Goal: Task Accomplishment & Management: Complete application form

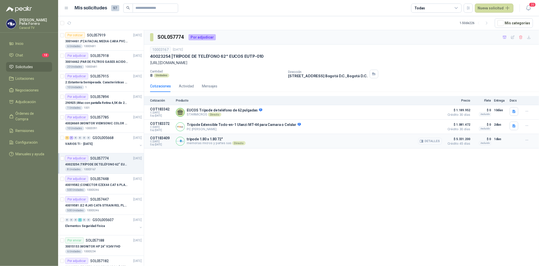
click at [433, 141] on button "Detalles" at bounding box center [431, 141] width 24 height 7
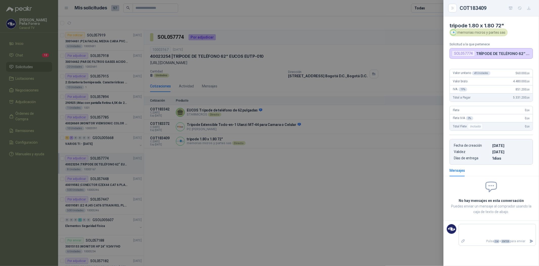
click at [325, 170] on div at bounding box center [269, 133] width 539 height 266
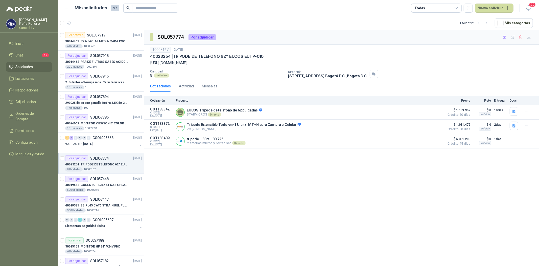
click at [376, 62] on p "[URL][DOMAIN_NAME]" at bounding box center [341, 63] width 383 height 6
drag, startPoint x: 375, startPoint y: 61, endPoint x: 148, endPoint y: 62, distance: 226.6
click at [148, 62] on div "10003167 26 sept, 2025 40023254 | TRÍPODE DE TELÉFONO 62“ EUCOS EUTP-010 https:…" at bounding box center [341, 63] width 395 height 36
copy p "[URL][DOMAIN_NAME]"
click at [531, 36] on icon "button" at bounding box center [529, 37] width 4 height 4
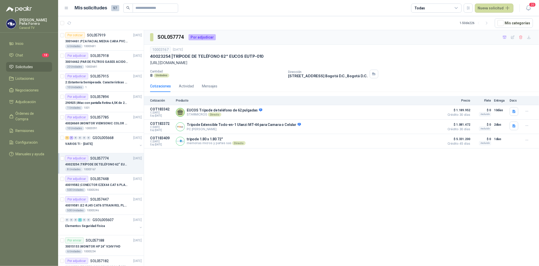
click at [395, 180] on div "SOL057774 Por adjudicar 10003167 [DATE] 40023254 | TRÍPODE DE TELÉFONO 62“ EUCO…" at bounding box center [341, 148] width 395 height 237
click at [506, 37] on icon "button" at bounding box center [505, 37] width 4 height 4
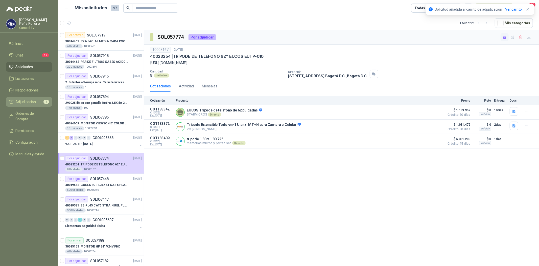
click at [32, 98] on link "Adjudicación 1" at bounding box center [29, 102] width 46 height 10
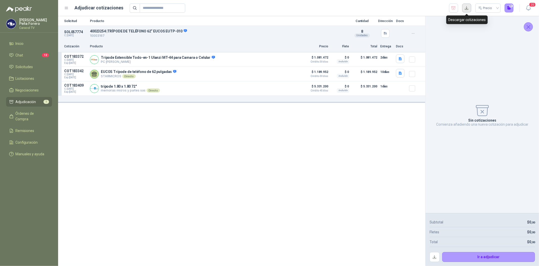
click at [466, 8] on button "button" at bounding box center [467, 8] width 9 height 9
click at [454, 8] on icon "button" at bounding box center [454, 7] width 4 height 3
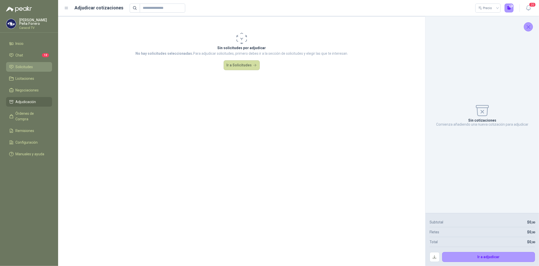
click at [23, 64] on span "Solicitudes" at bounding box center [24, 67] width 17 height 6
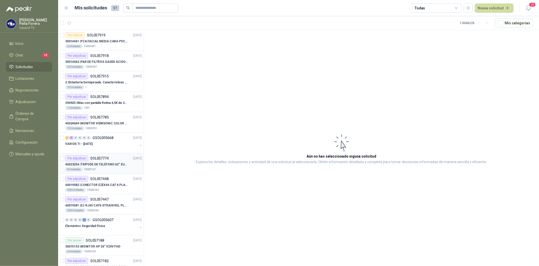
click at [114, 166] on p "40023254 | TRÍPODE DE TELÉFONO 62“ EUCOS EUTP-010" at bounding box center [96, 164] width 63 height 5
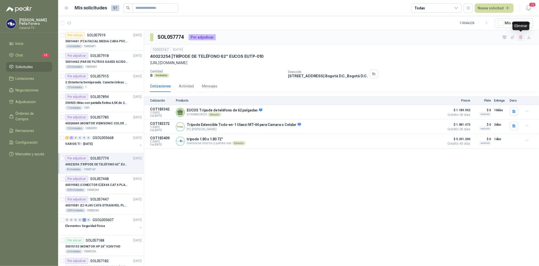
click at [521, 37] on icon "button" at bounding box center [521, 37] width 4 height 4
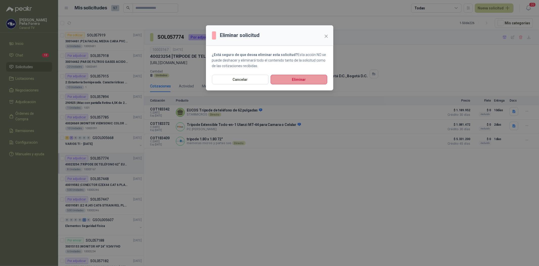
click at [293, 77] on button "Eliminar" at bounding box center [299, 80] width 57 height 10
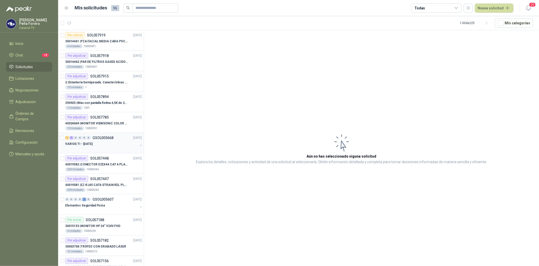
click at [93, 141] on div "VARIOS TI - [DATE]" at bounding box center [101, 144] width 73 height 6
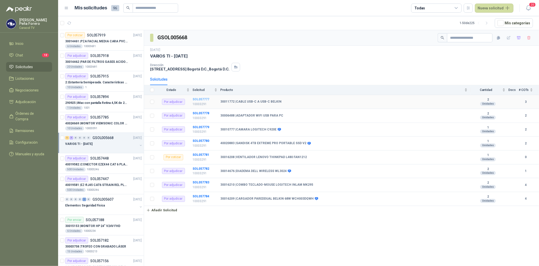
click at [203, 99] on b "SOL057777" at bounding box center [201, 99] width 17 height 4
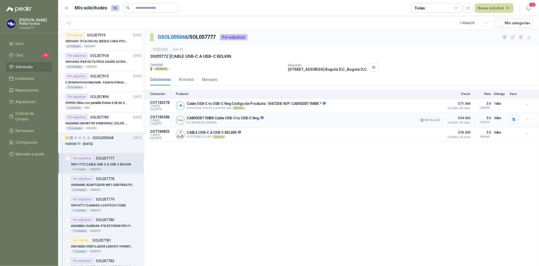
click at [434, 118] on button "Detalles" at bounding box center [431, 120] width 24 height 7
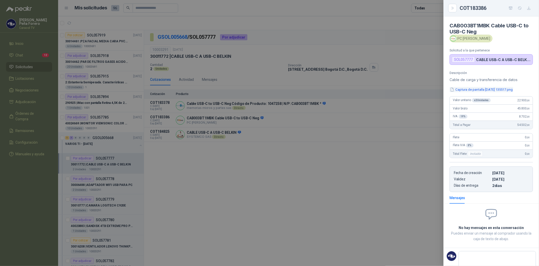
click at [487, 90] on button "Captura de pantalla [DATE] 135517.png" at bounding box center [482, 89] width 64 height 5
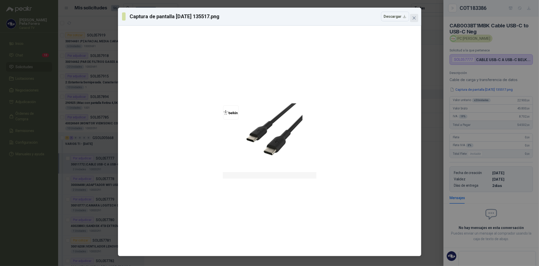
click at [416, 16] on icon "close" at bounding box center [414, 18] width 4 height 4
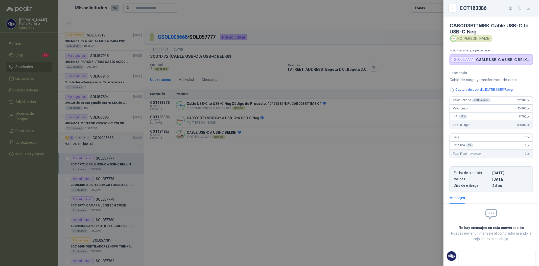
click at [251, 180] on div at bounding box center [269, 133] width 539 height 266
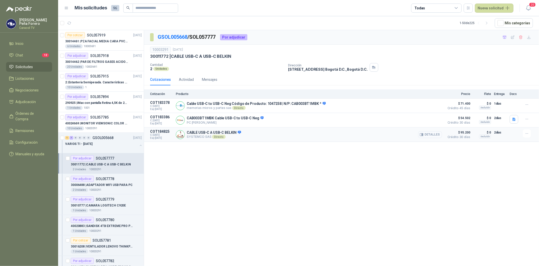
click at [433, 134] on button "Detalles" at bounding box center [431, 134] width 24 height 7
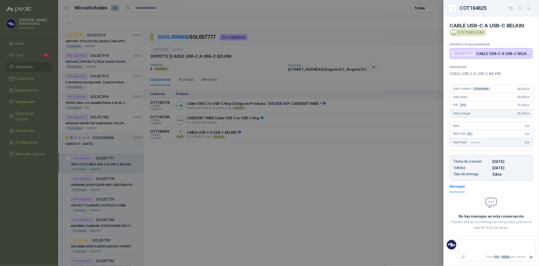
click at [264, 207] on div at bounding box center [269, 133] width 539 height 266
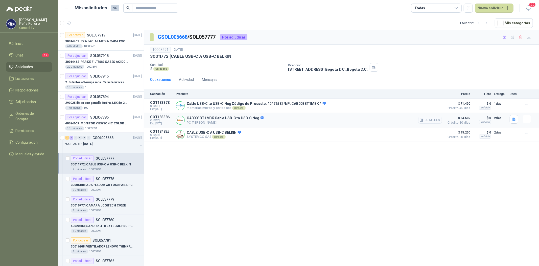
click at [426, 120] on button "Detalles" at bounding box center [431, 120] width 24 height 7
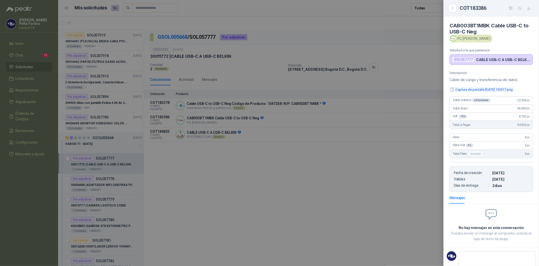
click at [485, 91] on button "Captura de pantalla [DATE] 135517.png" at bounding box center [482, 89] width 64 height 5
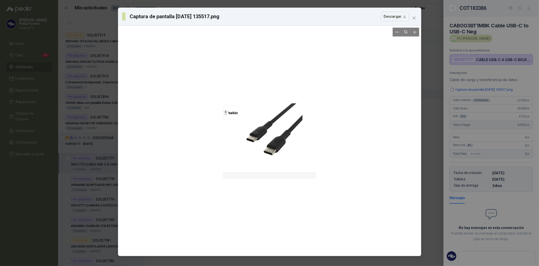
click at [271, 146] on div at bounding box center [270, 141] width 94 height 226
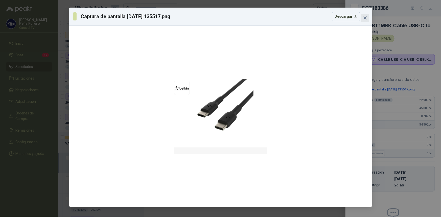
click at [367, 19] on icon "close" at bounding box center [365, 18] width 4 height 4
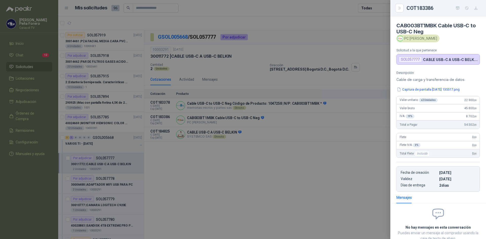
click at [257, 143] on div at bounding box center [243, 119] width 486 height 239
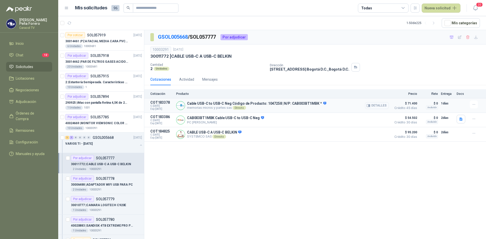
click at [386, 106] on button "Detalles" at bounding box center [377, 105] width 24 height 7
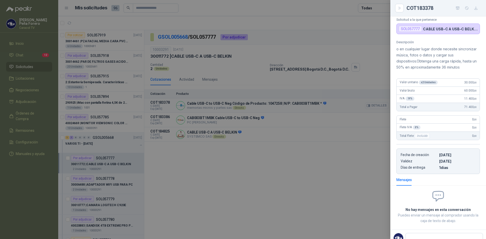
scroll to position [43, 0]
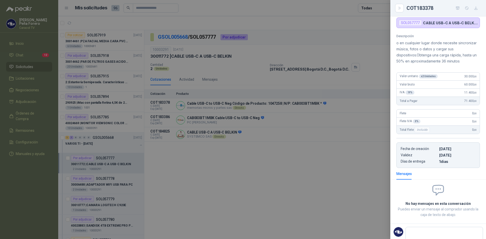
click at [281, 146] on div at bounding box center [243, 119] width 486 height 239
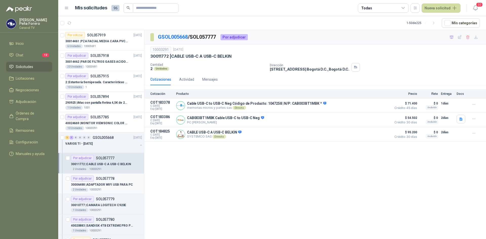
scroll to position [25, 0]
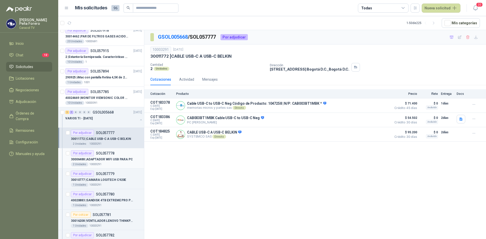
click at [93, 159] on p "30006488 | ADAPTADOR WIFI USB PARA PC" at bounding box center [102, 159] width 62 height 5
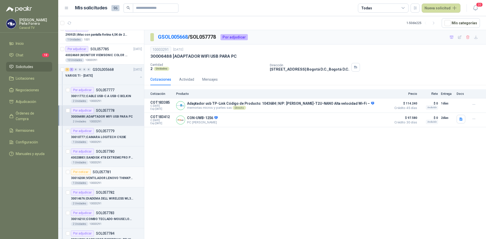
scroll to position [76, 0]
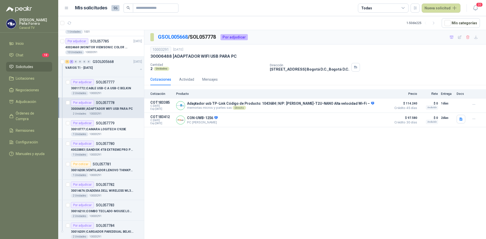
click at [101, 130] on p "30010777 | CAMARA LOGITECH C920E" at bounding box center [98, 129] width 55 height 5
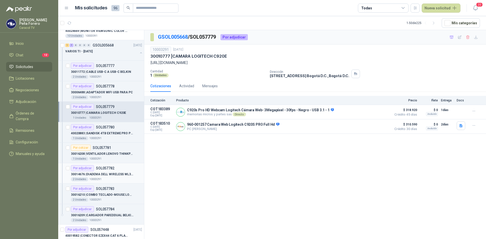
scroll to position [101, 0]
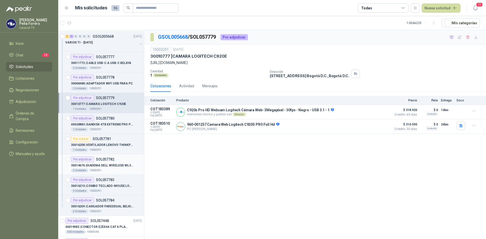
click at [108, 166] on p "30014676 | DIADEMA DELL WIRELESS WL3024" at bounding box center [102, 165] width 63 height 5
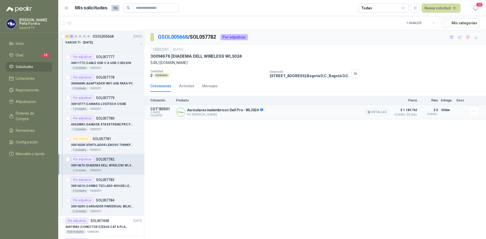
click at [368, 113] on icon "button" at bounding box center [368, 112] width 4 height 4
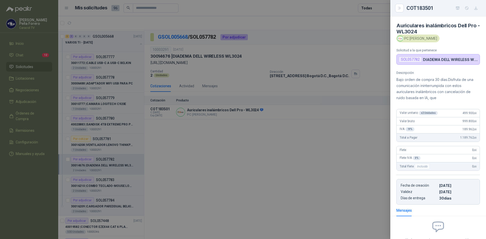
click at [183, 173] on div at bounding box center [243, 119] width 486 height 239
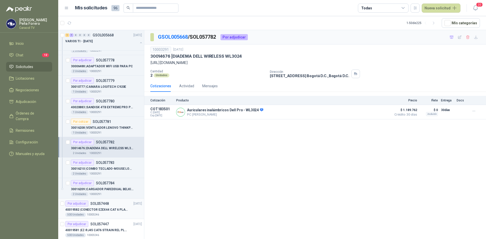
scroll to position [126, 0]
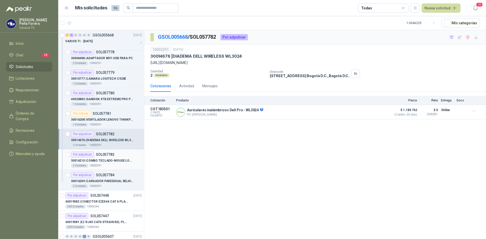
click at [110, 159] on p "30016210 | COMBO TECLADO-MOUSE LOGITECH INLAM MK295" at bounding box center [102, 160] width 63 height 5
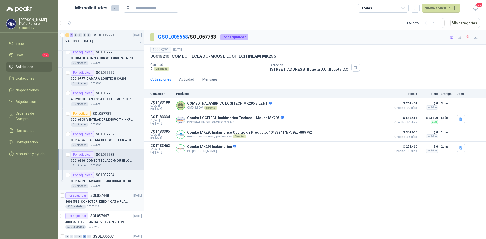
click at [91, 203] on p "40019582 | CONECTOR EZEX44 CAT 6 PLATINUM TOOLS" at bounding box center [96, 201] width 63 height 5
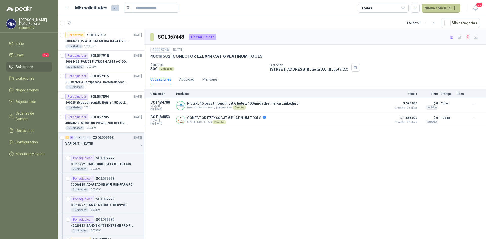
click at [432, 9] on button "Nueva solicitud" at bounding box center [440, 8] width 39 height 9
click at [433, 18] on link "Solicitud" at bounding box center [446, 20] width 43 height 9
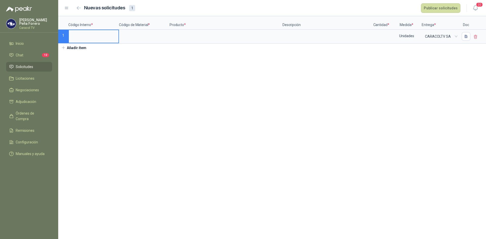
click at [88, 38] on input at bounding box center [94, 35] width 50 height 10
click at [143, 38] on input at bounding box center [144, 35] width 50 height 10
click at [127, 37] on input at bounding box center [144, 35] width 50 height 10
click at [197, 35] on input at bounding box center [226, 35] width 112 height 10
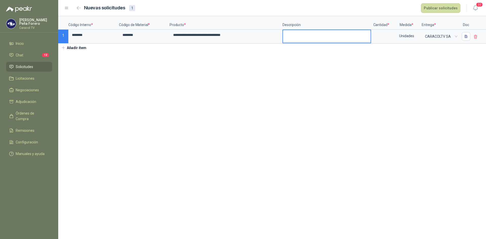
click at [312, 34] on textarea at bounding box center [326, 36] width 87 height 12
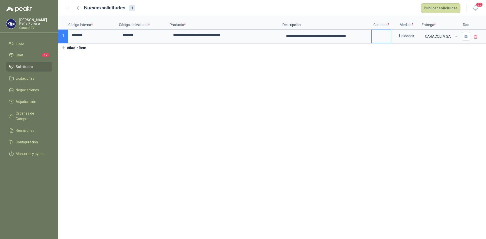
click at [382, 36] on input at bounding box center [380, 35] width 19 height 10
type input "*"
click at [426, 73] on section "**********" at bounding box center [271, 127] width 427 height 223
click at [442, 7] on button "Publicar solicitudes" at bounding box center [440, 8] width 39 height 10
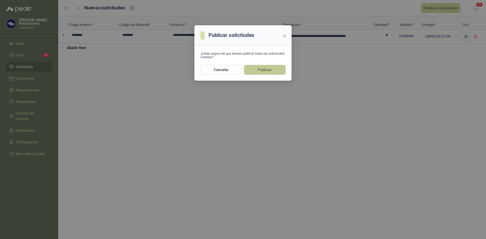
click at [270, 74] on button "Publicar" at bounding box center [264, 70] width 41 height 10
